Goal: Task Accomplishment & Management: Manage account settings

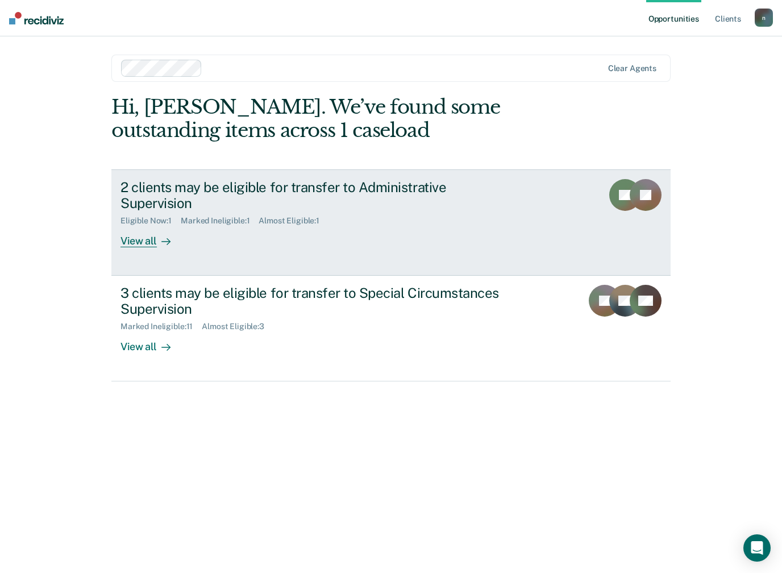
click at [147, 232] on link "2 clients may be eligible for transfer to Administrative Supervision Eligible N…" at bounding box center [390, 222] width 559 height 106
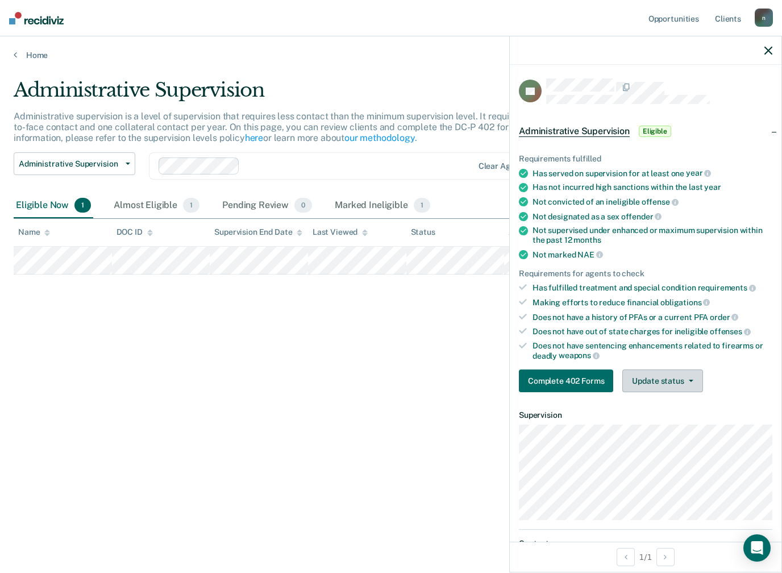
click at [682, 376] on button "Update status" at bounding box center [662, 380] width 80 height 23
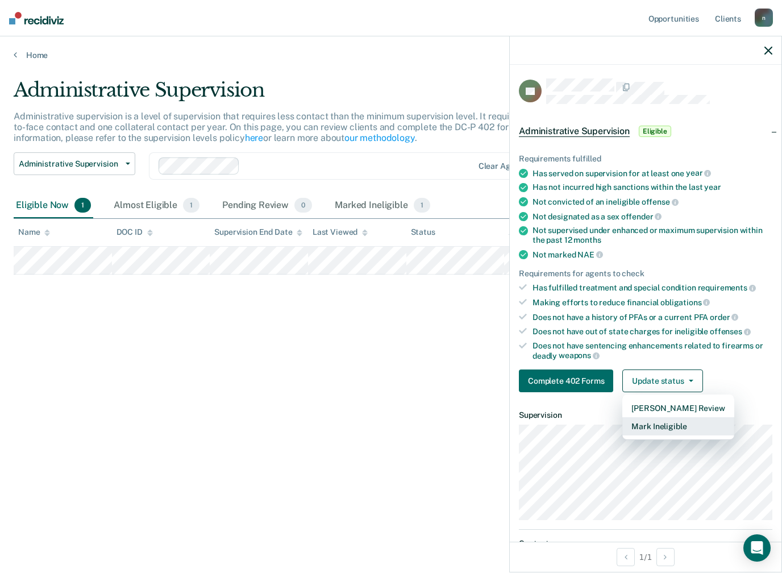
click at [674, 417] on button "Mark Ineligible" at bounding box center [677, 426] width 111 height 18
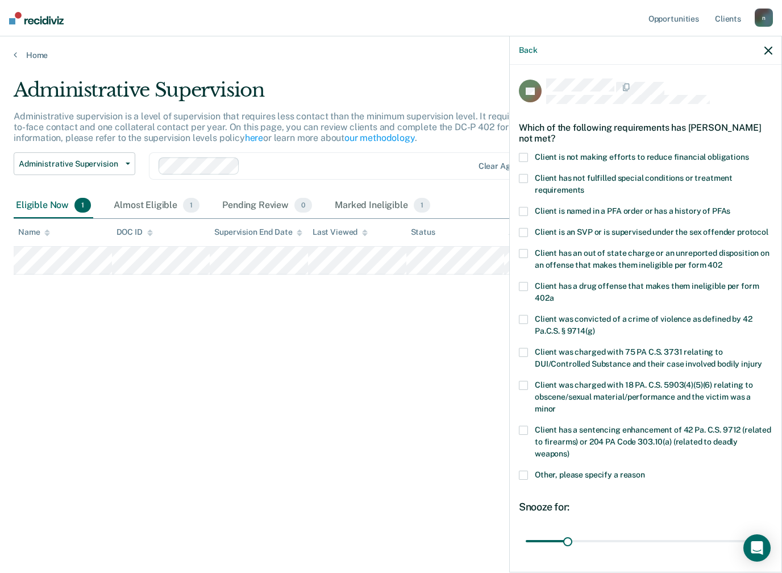
click at [524, 471] on span at bounding box center [523, 475] width 9 height 9
click at [645, 471] on input "Other, please specify a reason" at bounding box center [645, 471] width 0 height 0
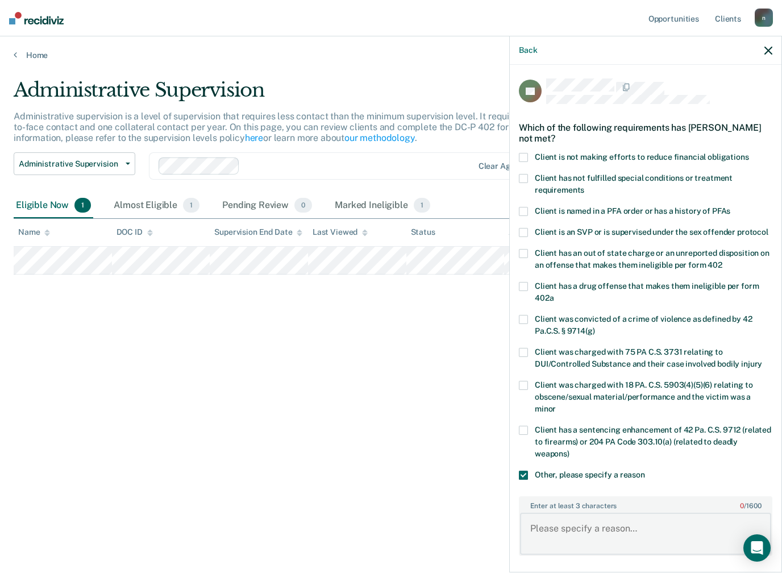
click at [605, 516] on textarea "Enter at least 3 characters 0 / 1600" at bounding box center [645, 534] width 251 height 42
click at [553, 513] on textarea "Fines, costs and restitution payments" at bounding box center [645, 534] width 251 height 42
click at [754, 513] on textarea "Not paying fines, costs and restitution payments" at bounding box center [645, 534] width 251 height 42
type textarea "Not paying fines, costs and restitution payment consistently."
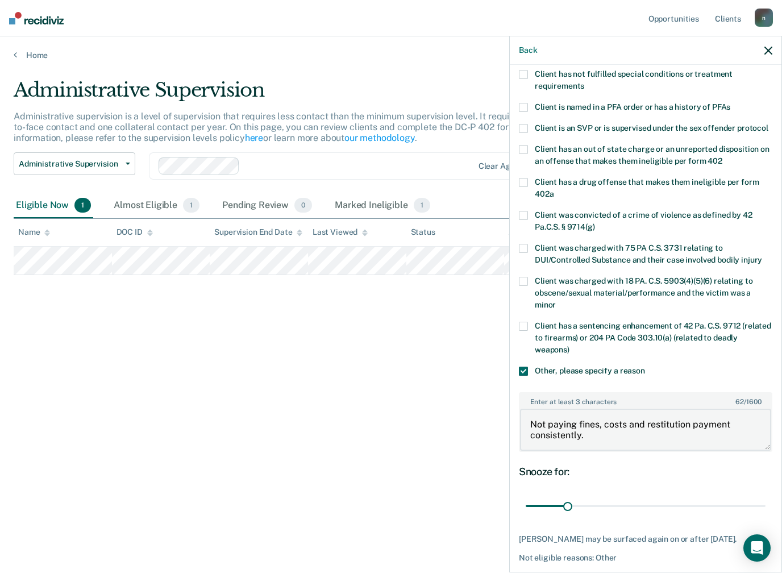
scroll to position [103, 0]
type input "90"
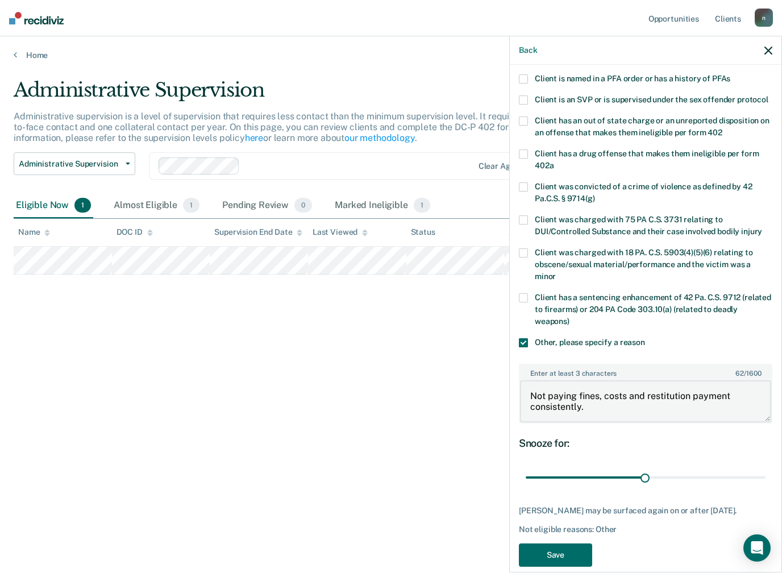
scroll to position [132, 0]
type textarea "Not paying fines, costs and restitution payment consistently."
click at [566, 544] on button "Save" at bounding box center [555, 555] width 73 height 23
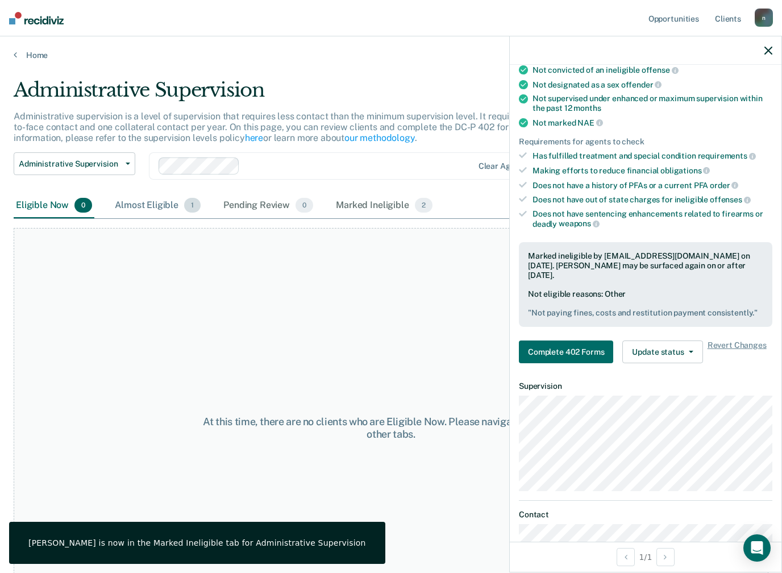
click at [153, 210] on div "Almost Eligible 1" at bounding box center [158, 205] width 90 height 25
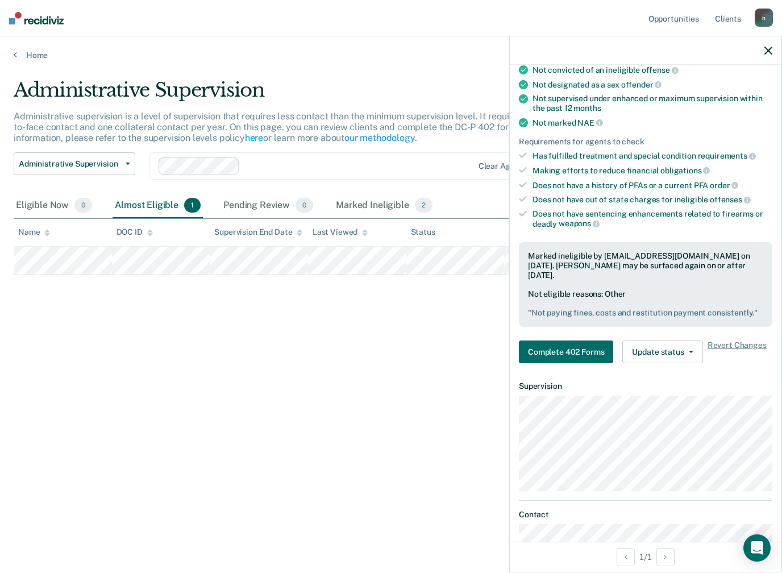
scroll to position [142, 0]
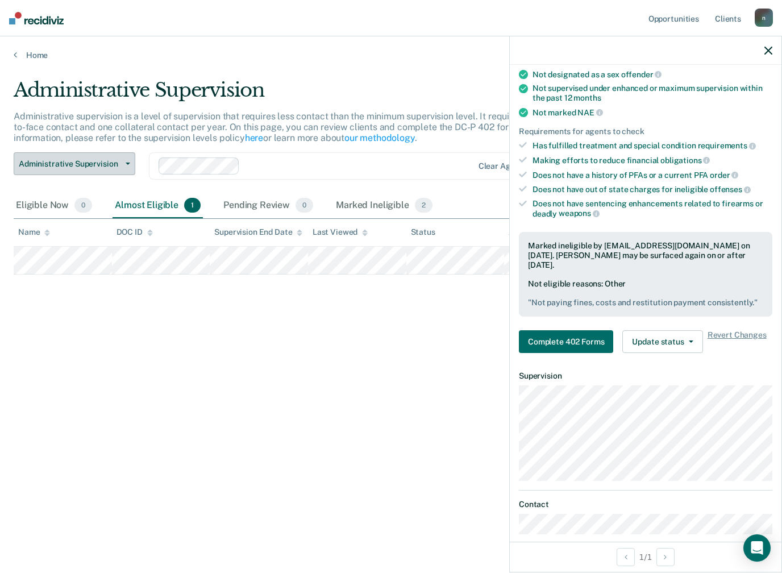
click at [121, 158] on button "Administrative Supervision" at bounding box center [75, 163] width 122 height 23
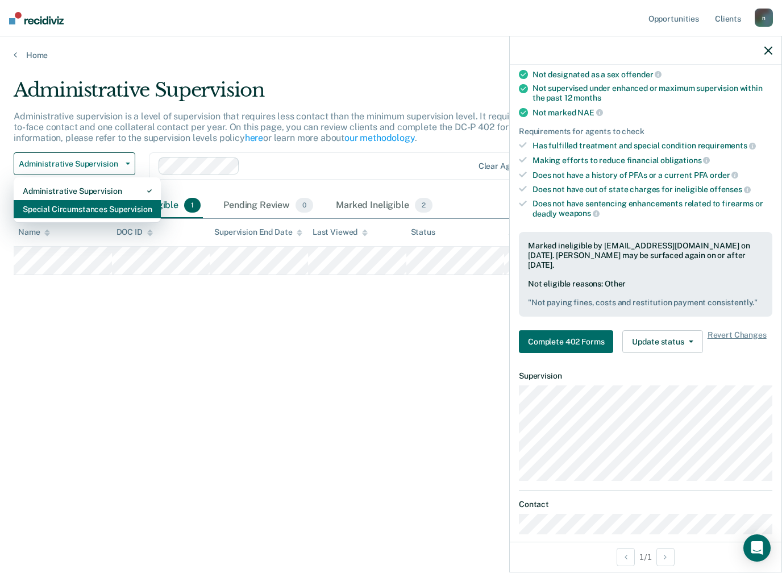
click at [103, 211] on div "Special Circumstances Supervision" at bounding box center [87, 209] width 129 height 18
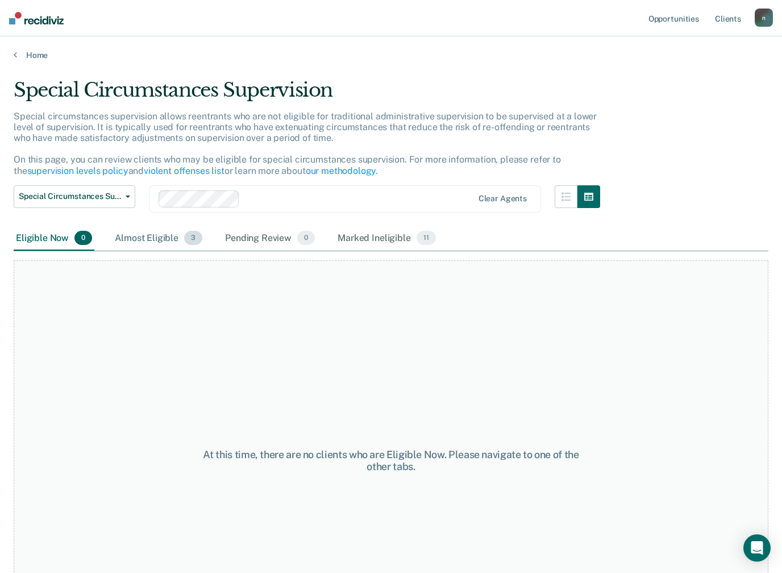
click at [175, 226] on div "Almost Eligible 3" at bounding box center [159, 238] width 92 height 25
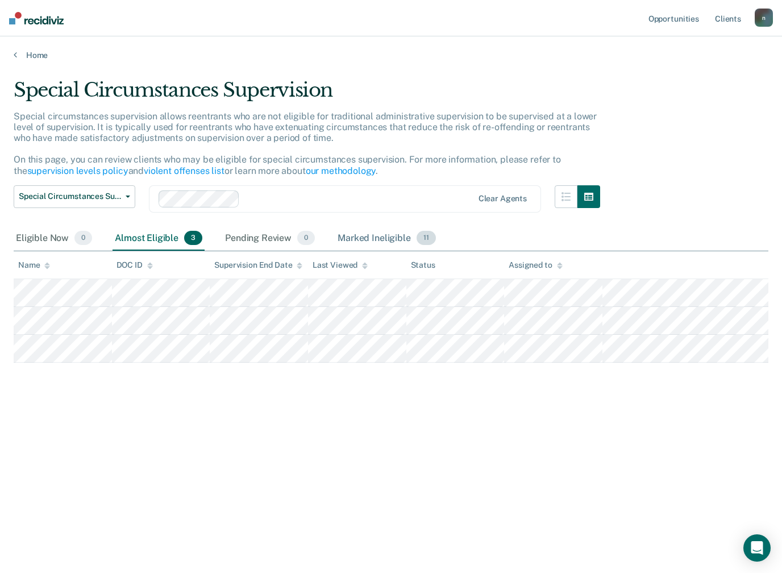
click at [364, 244] on div "Marked Ineligible 11" at bounding box center [386, 238] width 102 height 25
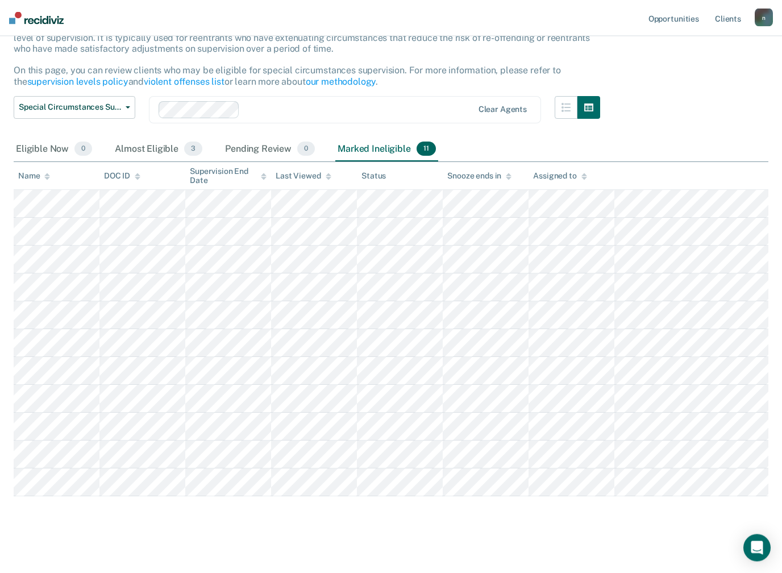
scroll to position [93, 0]
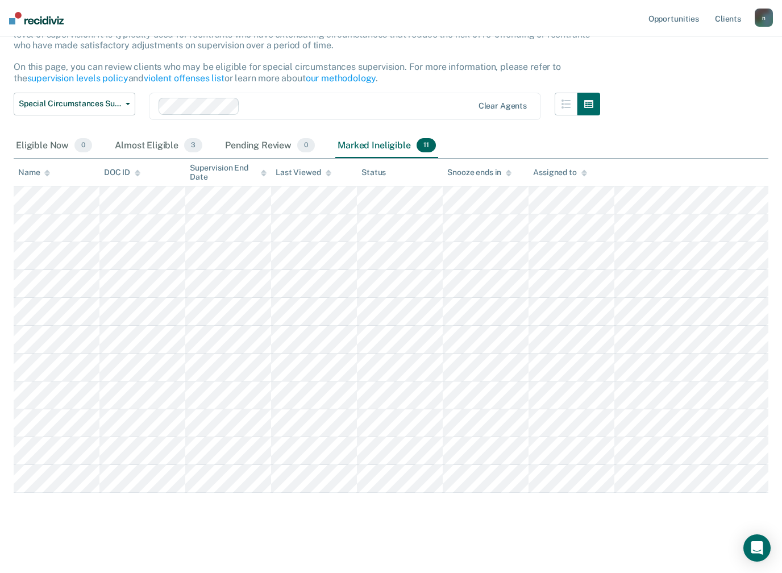
click at [137, 93] on div "Special Circumstances Supervision Administrative Supervision Special Circumstan…" at bounding box center [307, 113] width 587 height 41
click at [125, 93] on button "Special Circumstances Supervision" at bounding box center [75, 104] width 122 height 23
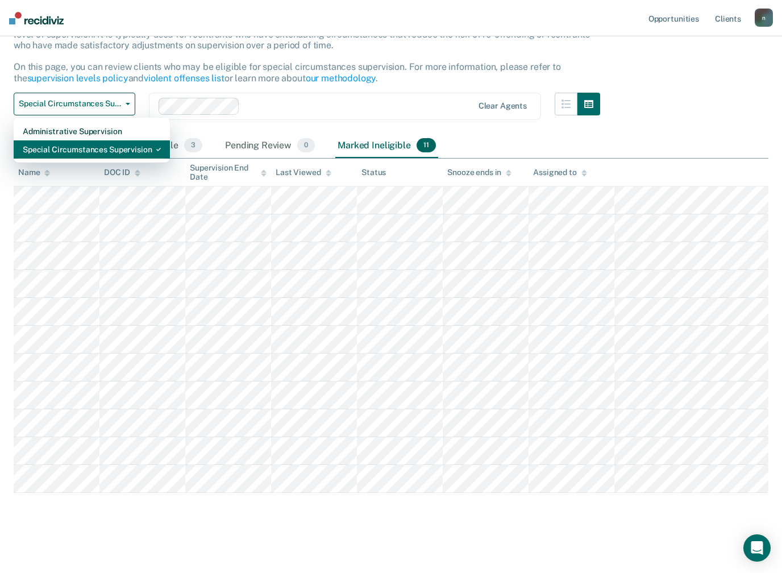
click at [107, 151] on div "Special Circumstances Supervision" at bounding box center [92, 149] width 138 height 18
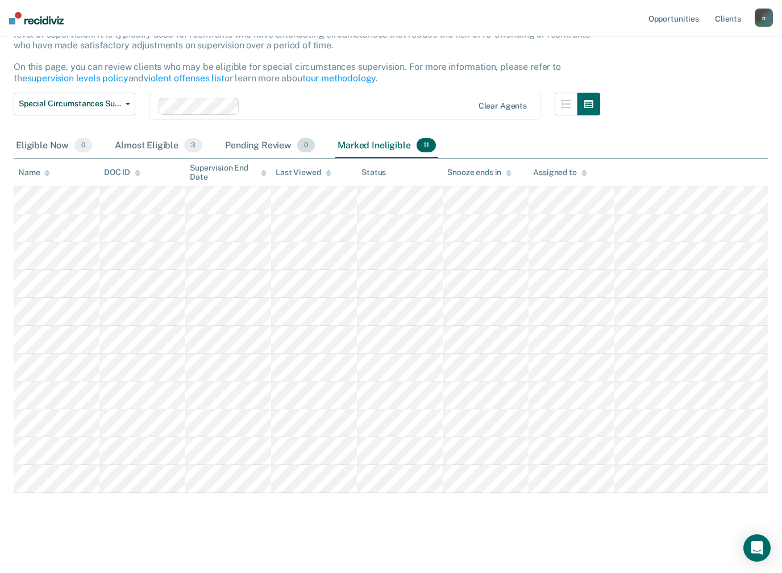
click at [266, 147] on div "Pending Review 0" at bounding box center [270, 146] width 94 height 25
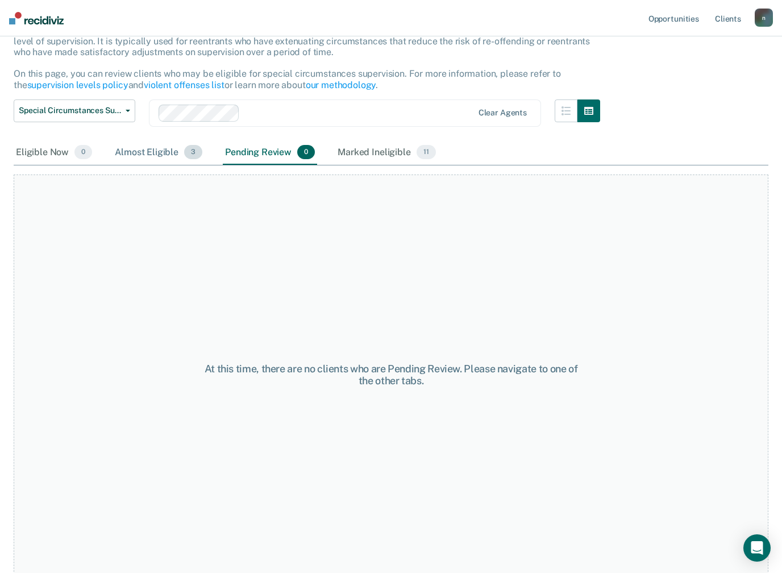
click at [161, 142] on div "Almost Eligible 3" at bounding box center [159, 152] width 92 height 25
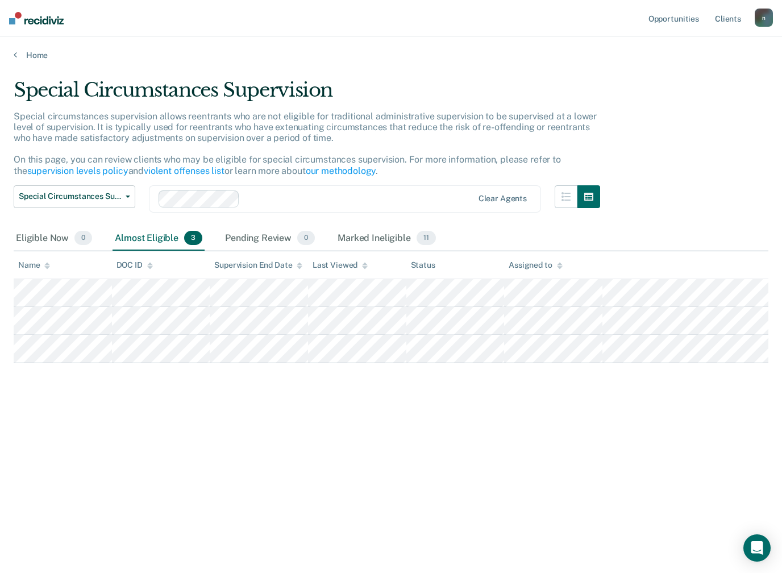
scroll to position [0, 0]
click at [48, 234] on div "Eligible Now 0" at bounding box center [54, 238] width 81 height 25
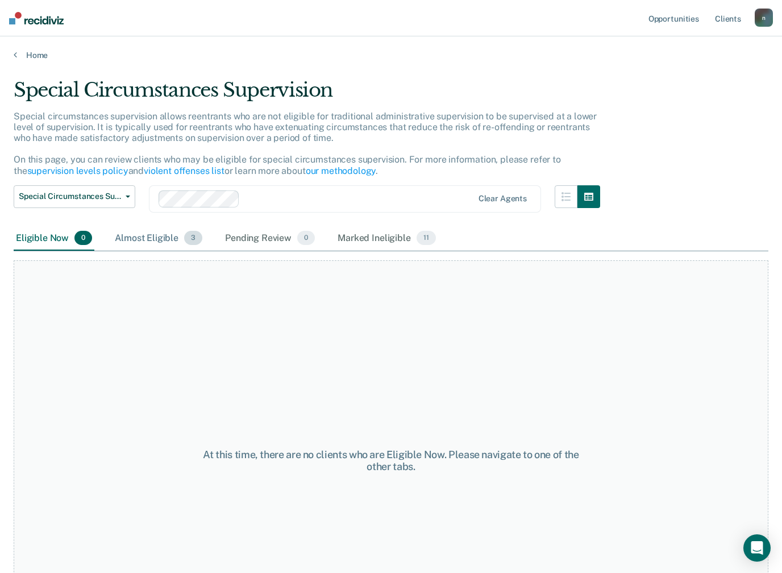
click at [163, 236] on div "Almost Eligible 3" at bounding box center [159, 238] width 92 height 25
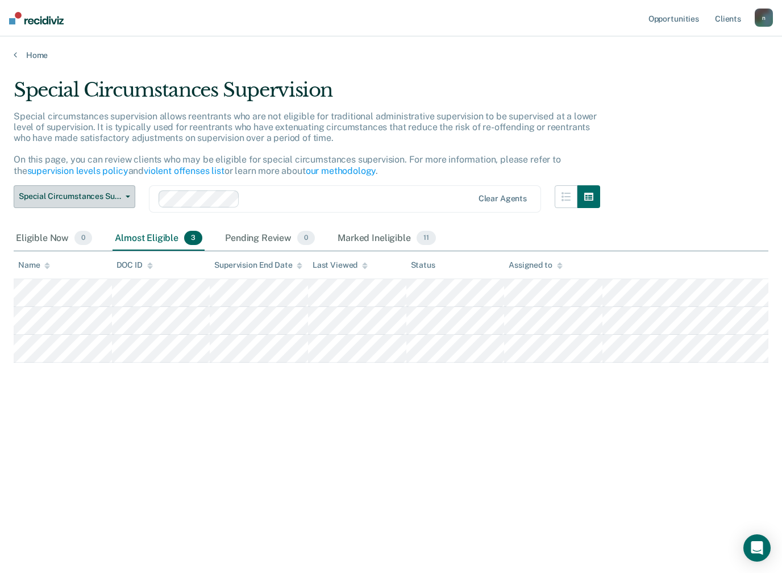
click at [105, 204] on button "Special Circumstances Supervision" at bounding box center [75, 196] width 122 height 23
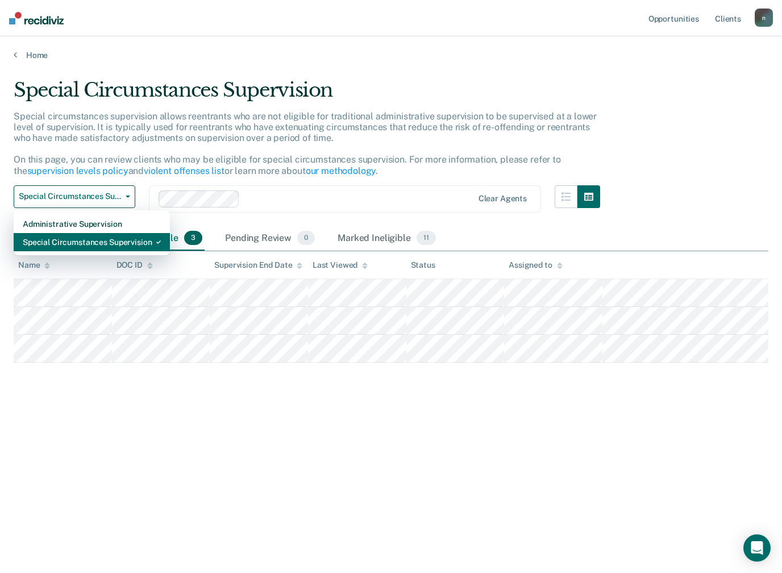
click at [119, 244] on div "Special Circumstances Supervision" at bounding box center [92, 242] width 138 height 18
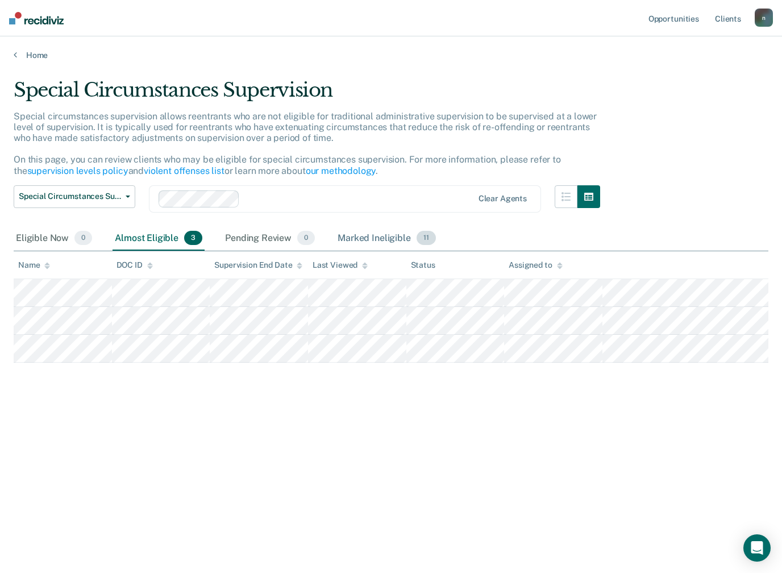
click at [380, 230] on div "Marked Ineligible 11" at bounding box center [386, 238] width 102 height 25
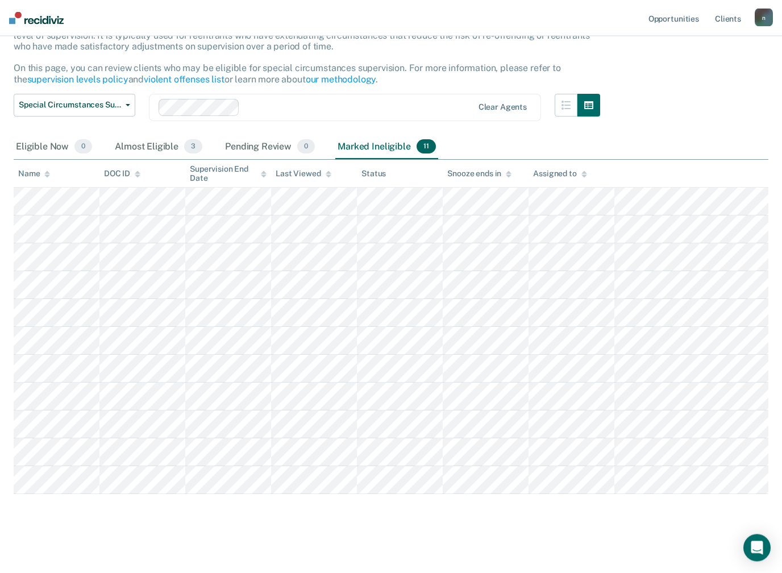
scroll to position [93, 0]
